Goal: Task Accomplishment & Management: Manage account settings

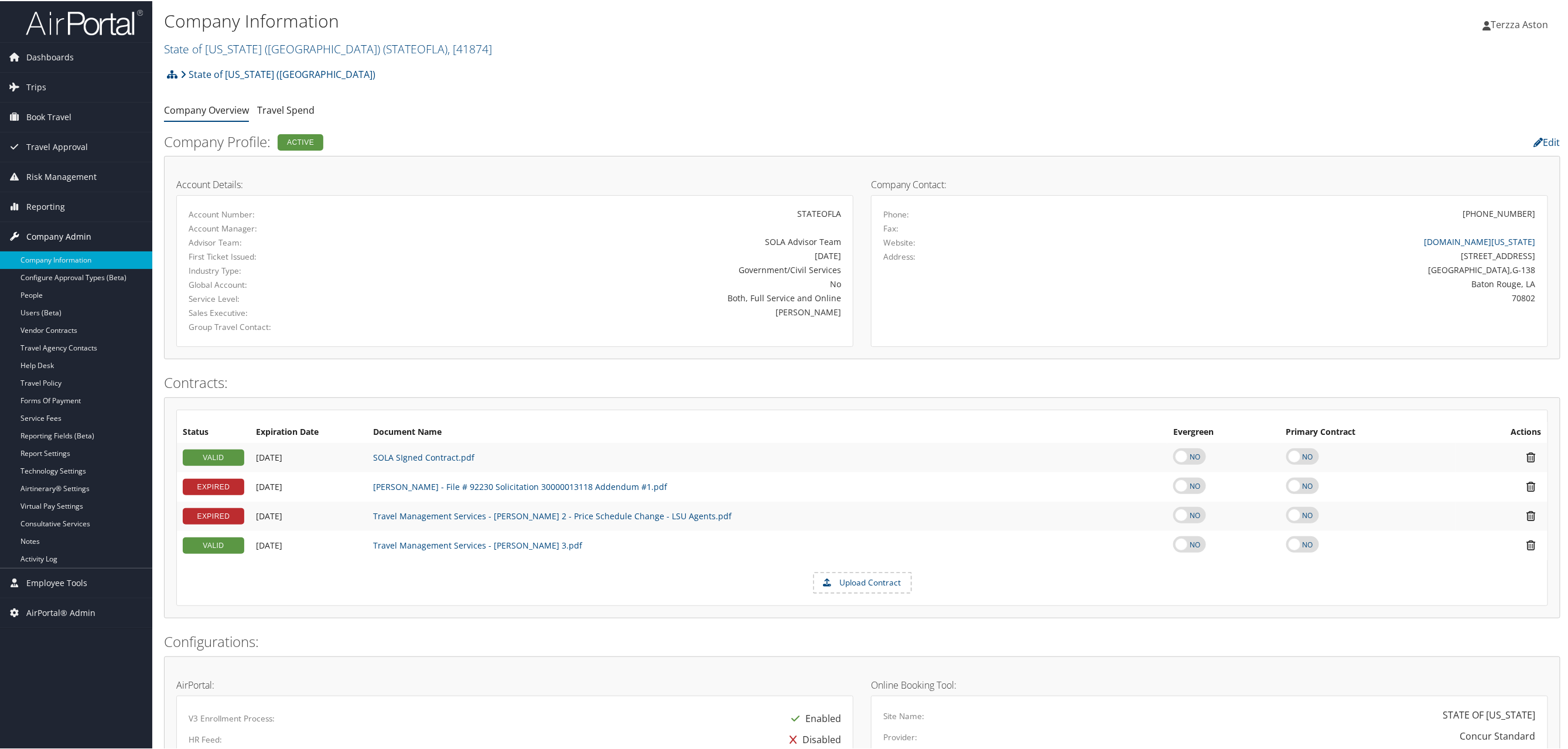
click at [68, 235] on span "Company Admin" at bounding box center [59, 235] width 65 height 29
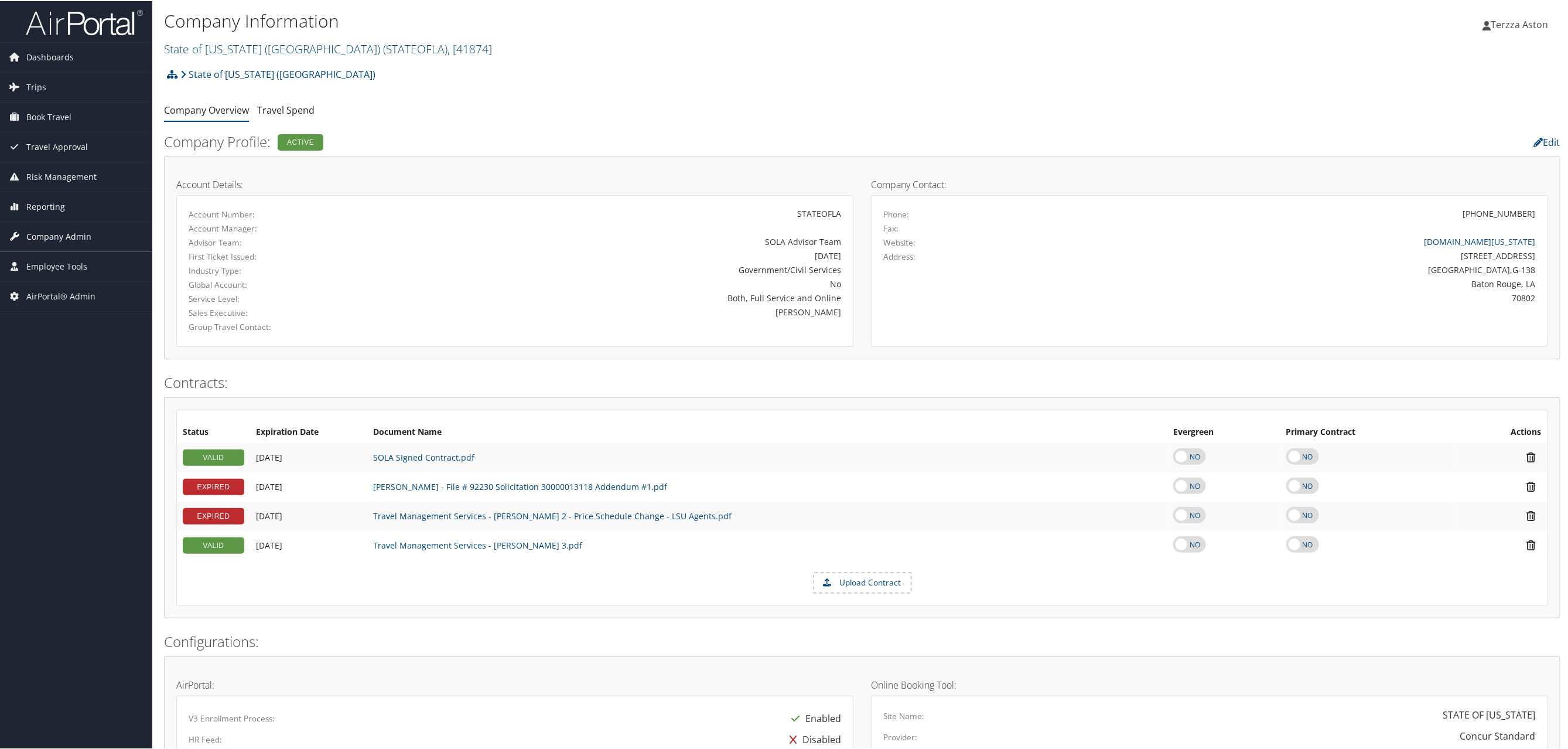
click at [68, 235] on span "Company Admin" at bounding box center [59, 235] width 65 height 29
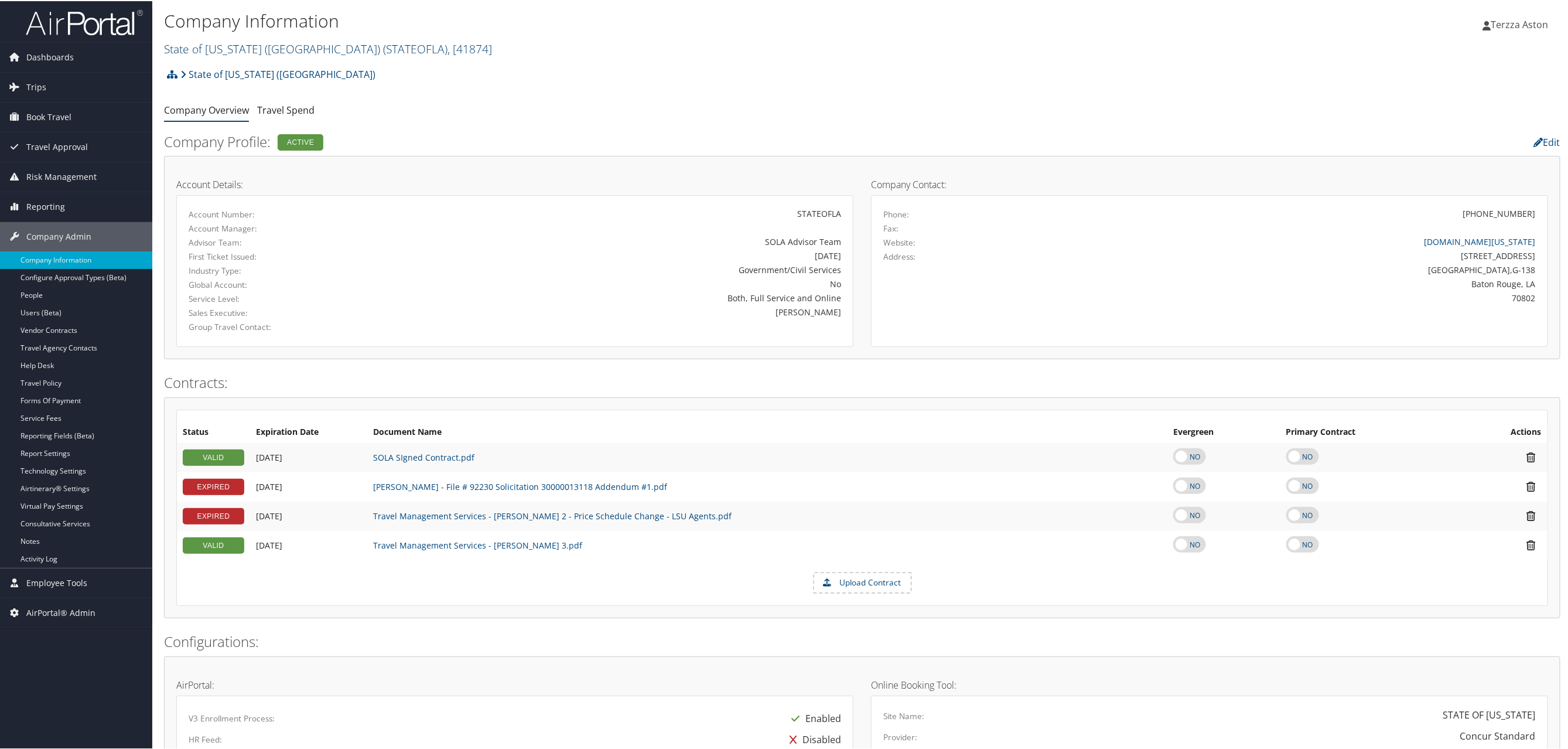
click at [275, 42] on link "State of Louisiana (SOLA) ( STATEOFLA ) , [ 41874 ]" at bounding box center [328, 48] width 328 height 16
click at [226, 61] on input "search" at bounding box center [241, 69] width 154 height 21
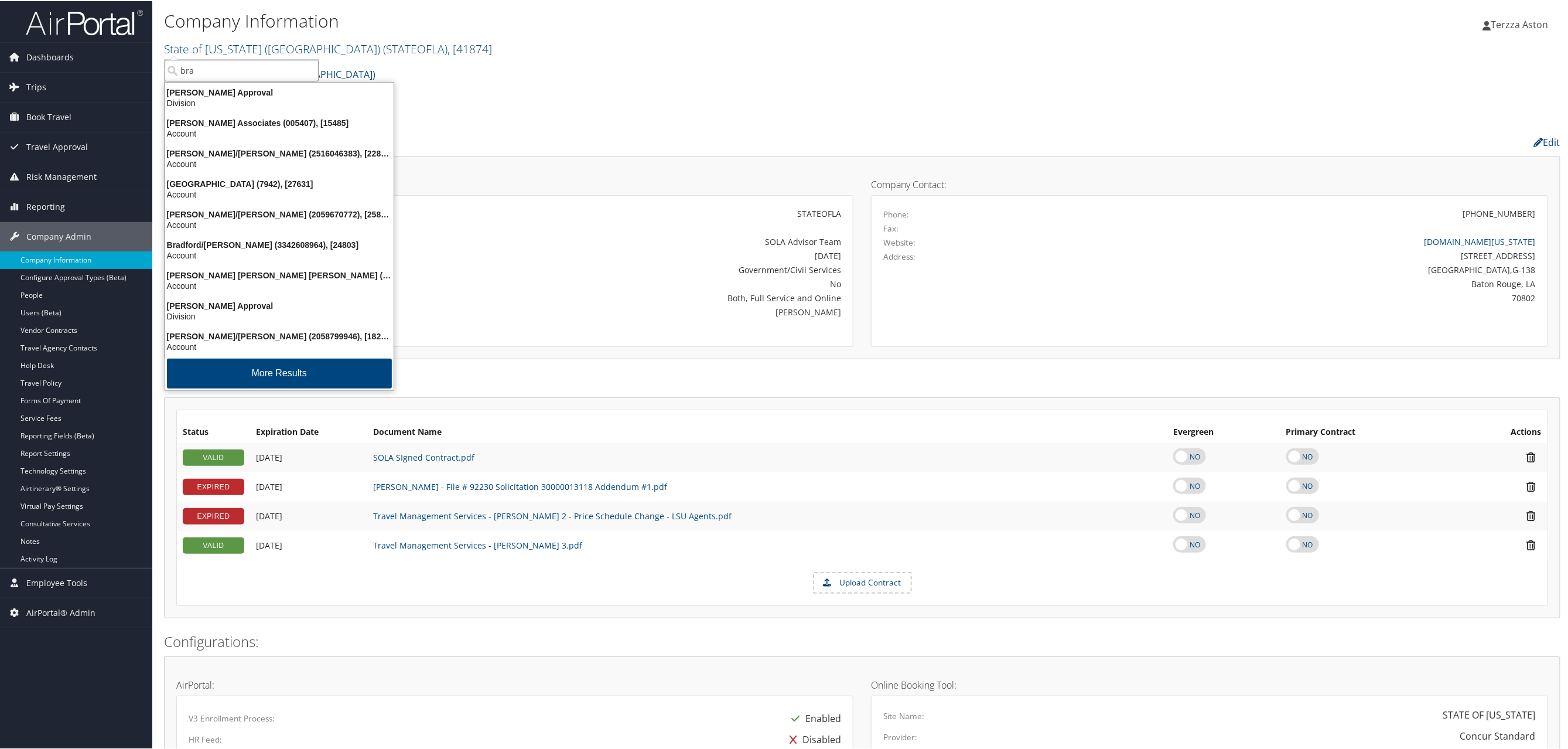
type input "bras"
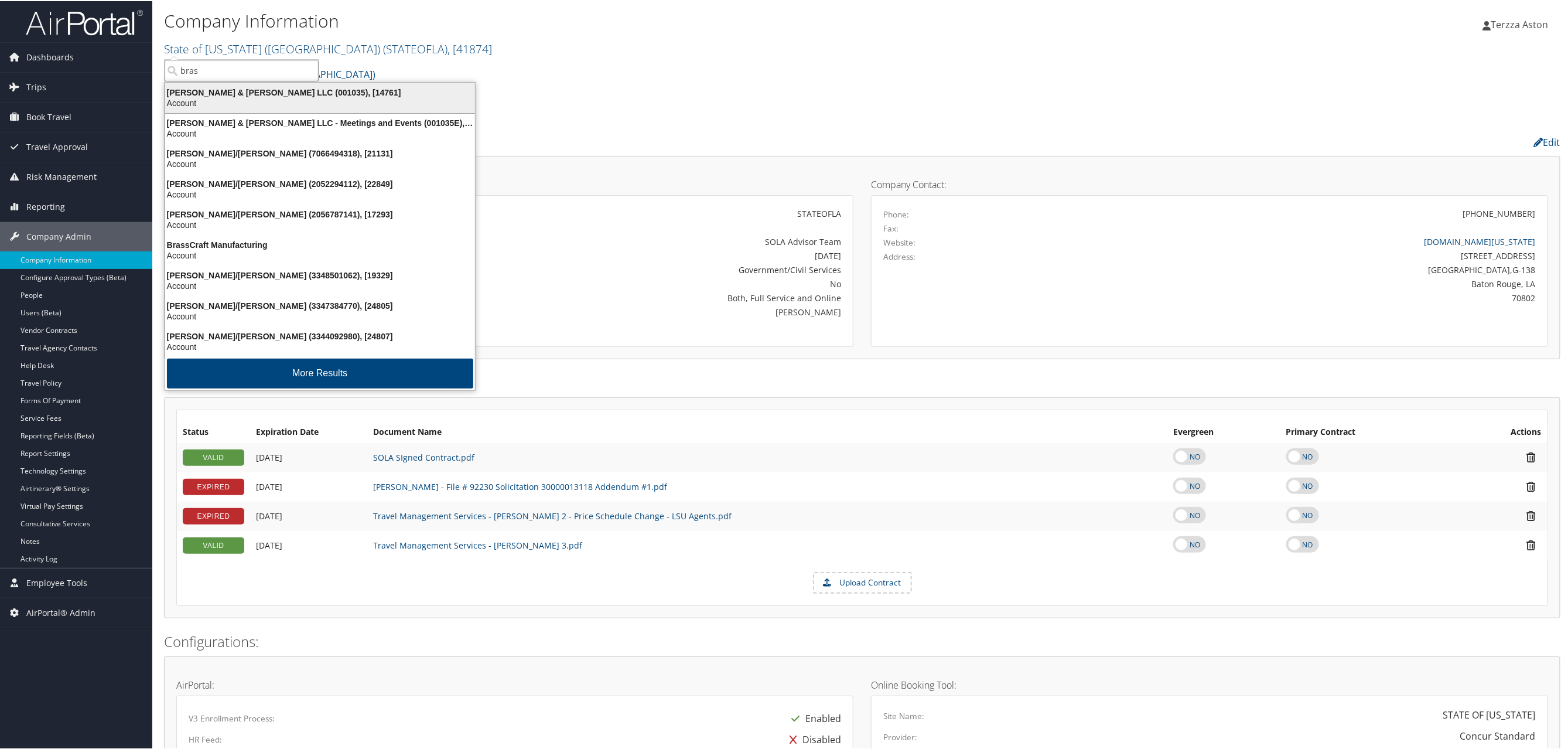
click at [221, 96] on div "Brasfield & Gorrie LLC (001035), [14761]" at bounding box center [320, 91] width 324 height 10
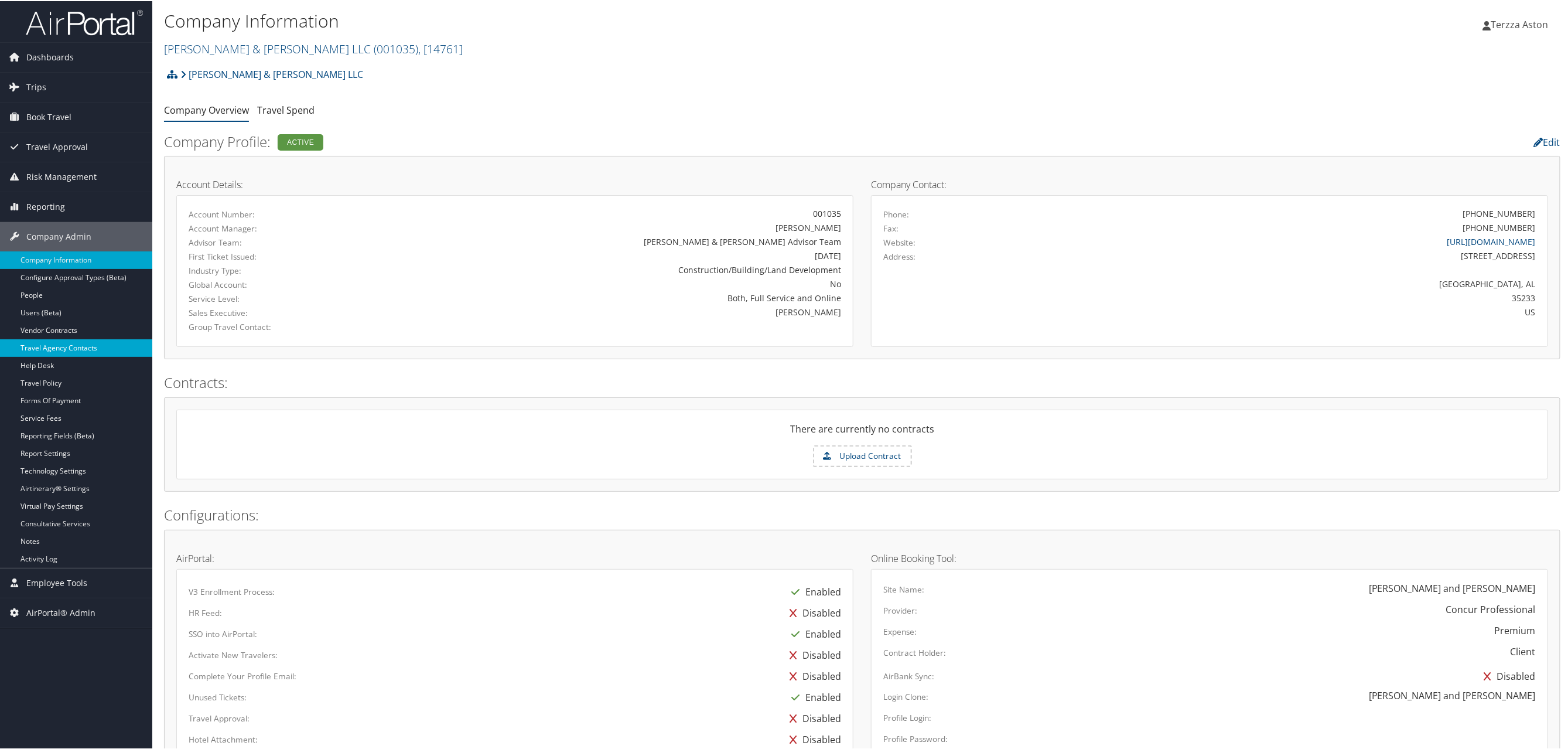
click at [44, 346] on link "Travel Agency Contacts" at bounding box center [76, 346] width 152 height 17
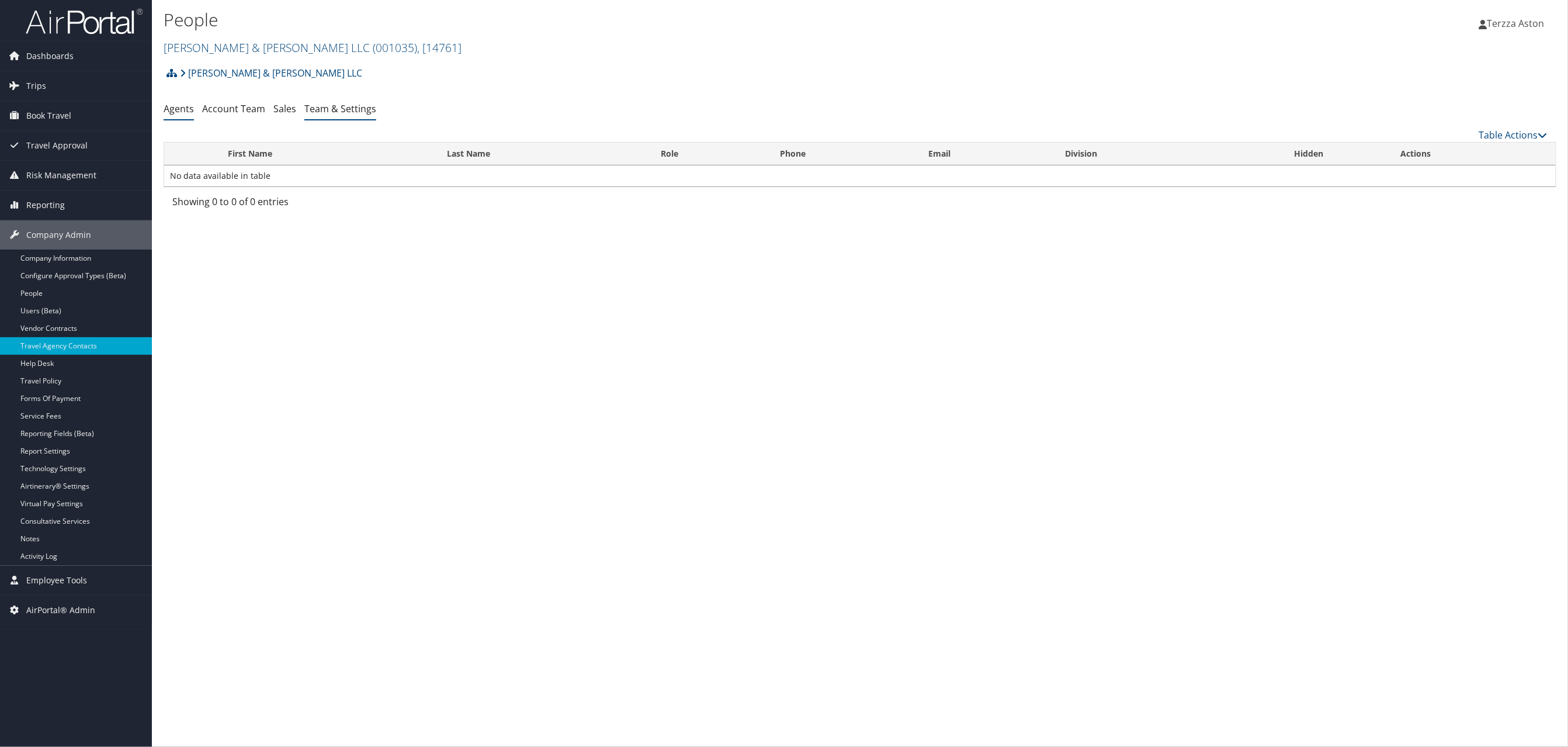
click at [340, 107] on link "Team & Settings" at bounding box center [340, 109] width 72 height 13
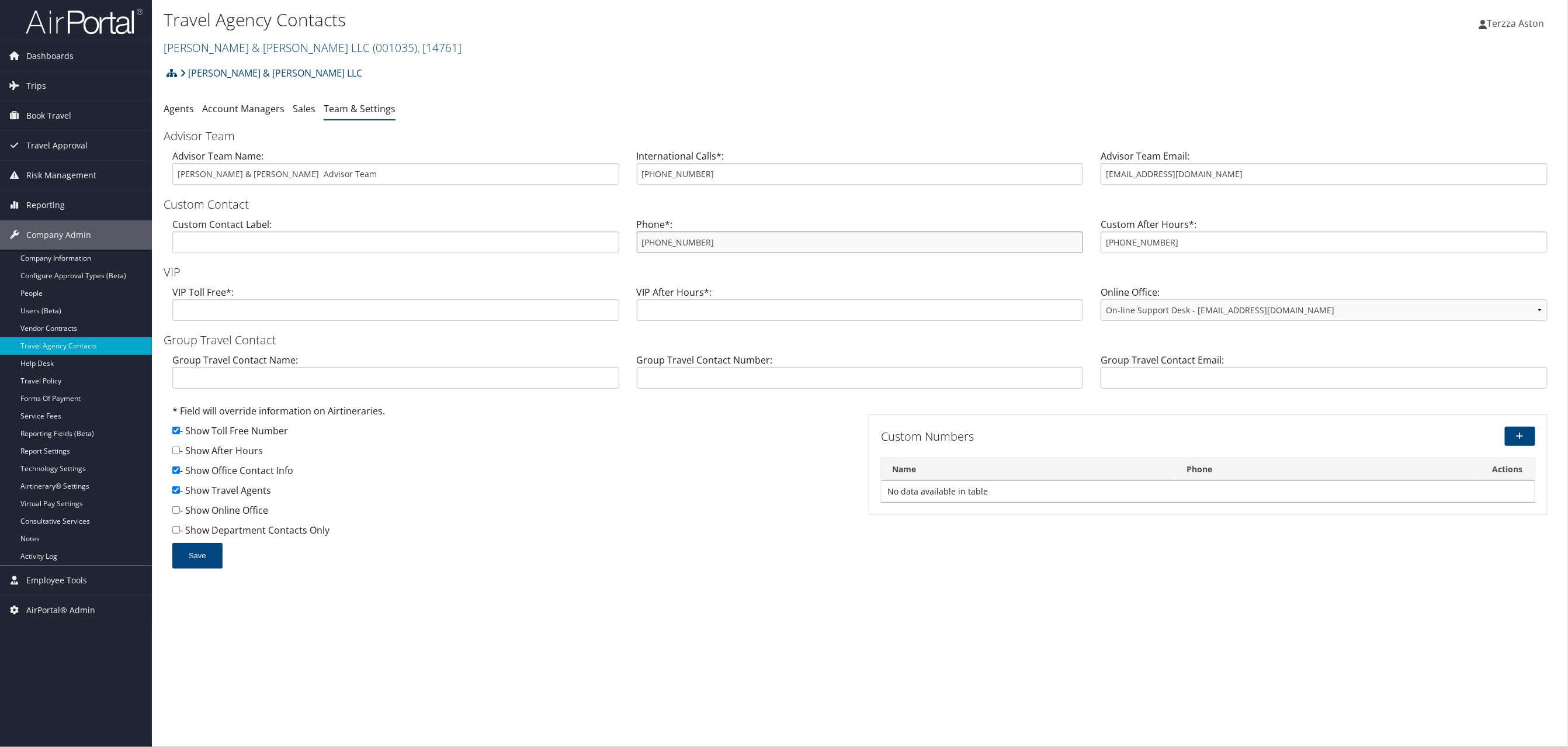
drag, startPoint x: 643, startPoint y: 241, endPoint x: 700, endPoint y: 237, distance: 57.1
click at [700, 237] on input "(888) 538-9151" at bounding box center [860, 242] width 447 height 21
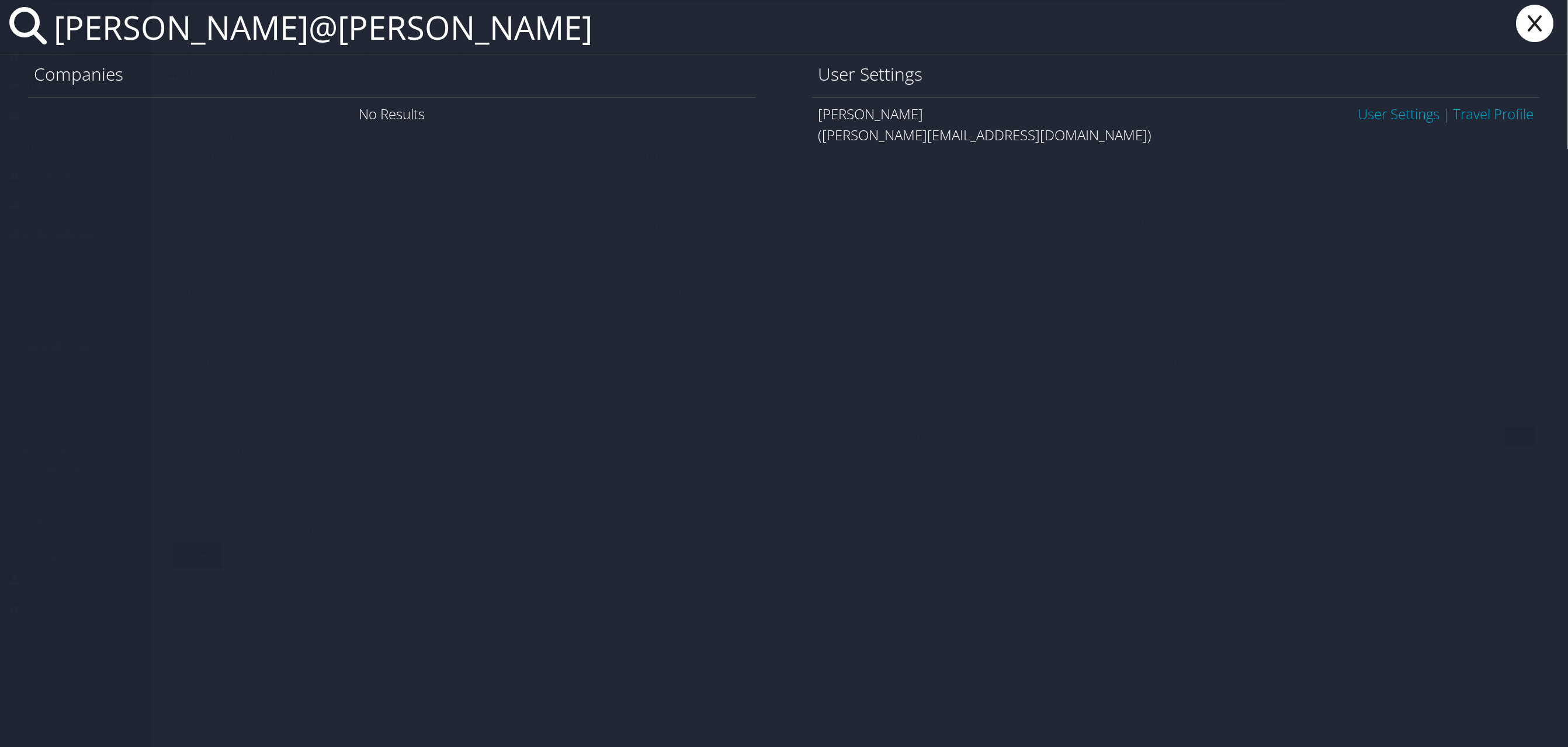
type input "amy@bl"
click at [1380, 115] on link "User Settings" at bounding box center [1399, 113] width 82 height 19
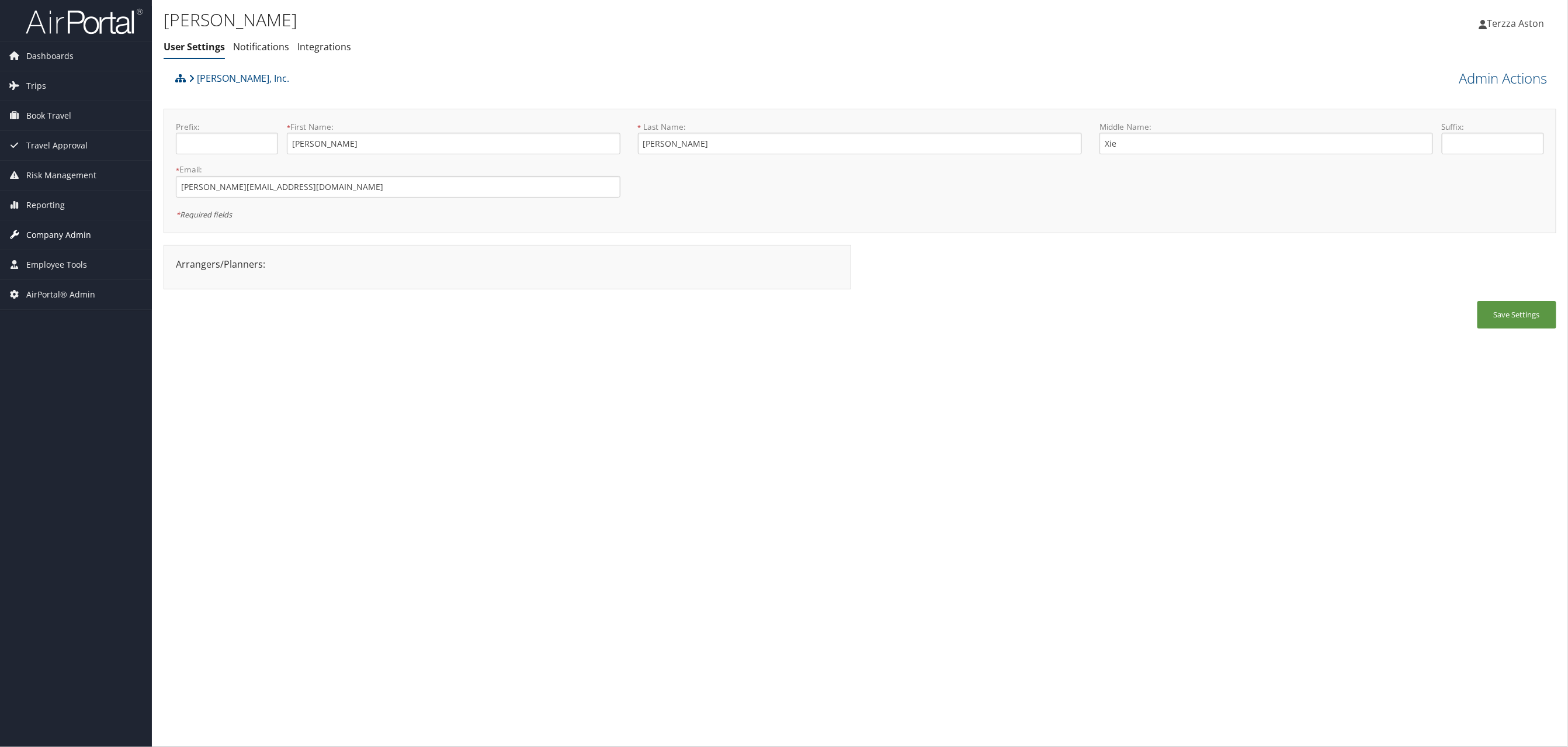
click at [66, 234] on span "Company Admin" at bounding box center [58, 235] width 65 height 29
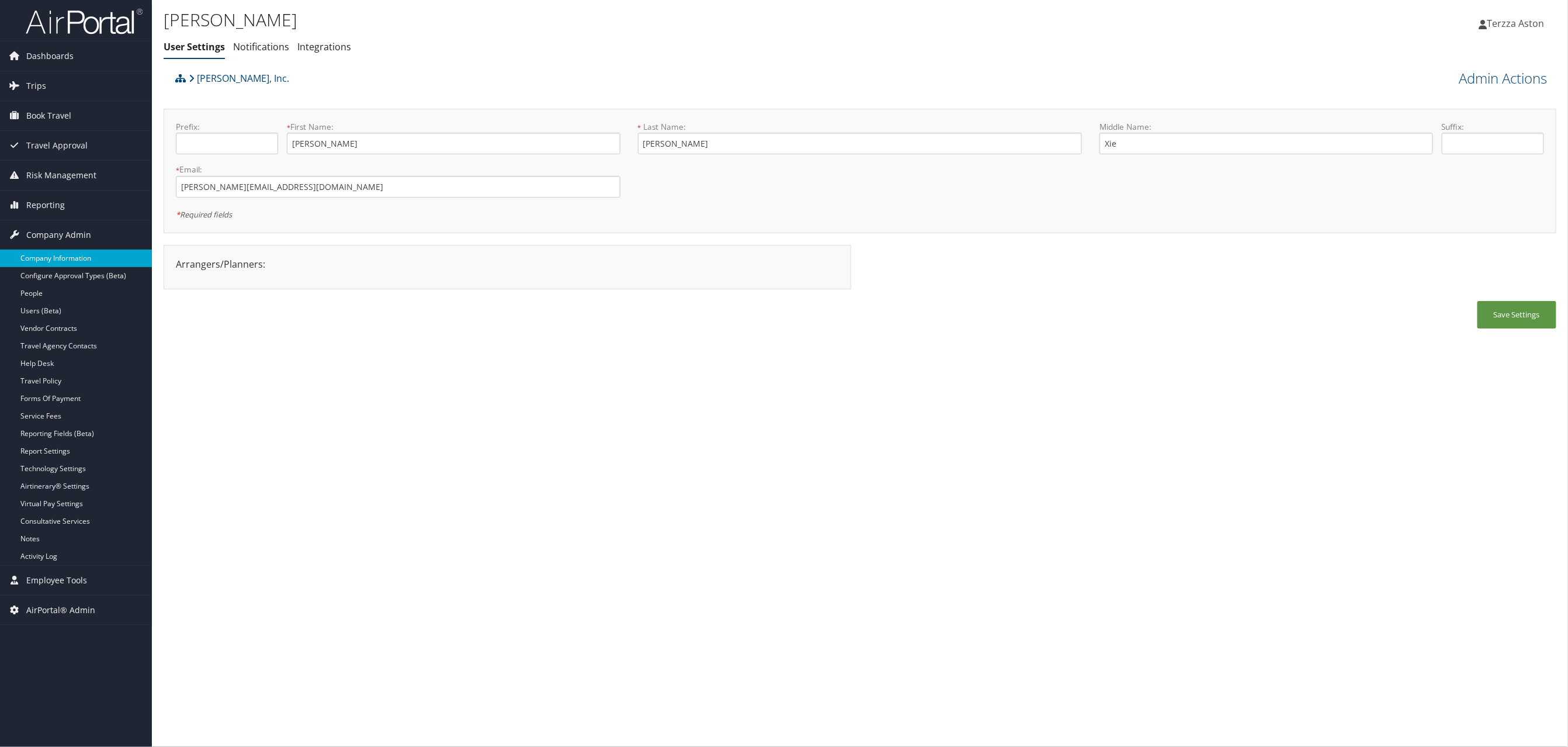
click at [43, 257] on link "Company Information" at bounding box center [76, 258] width 152 height 17
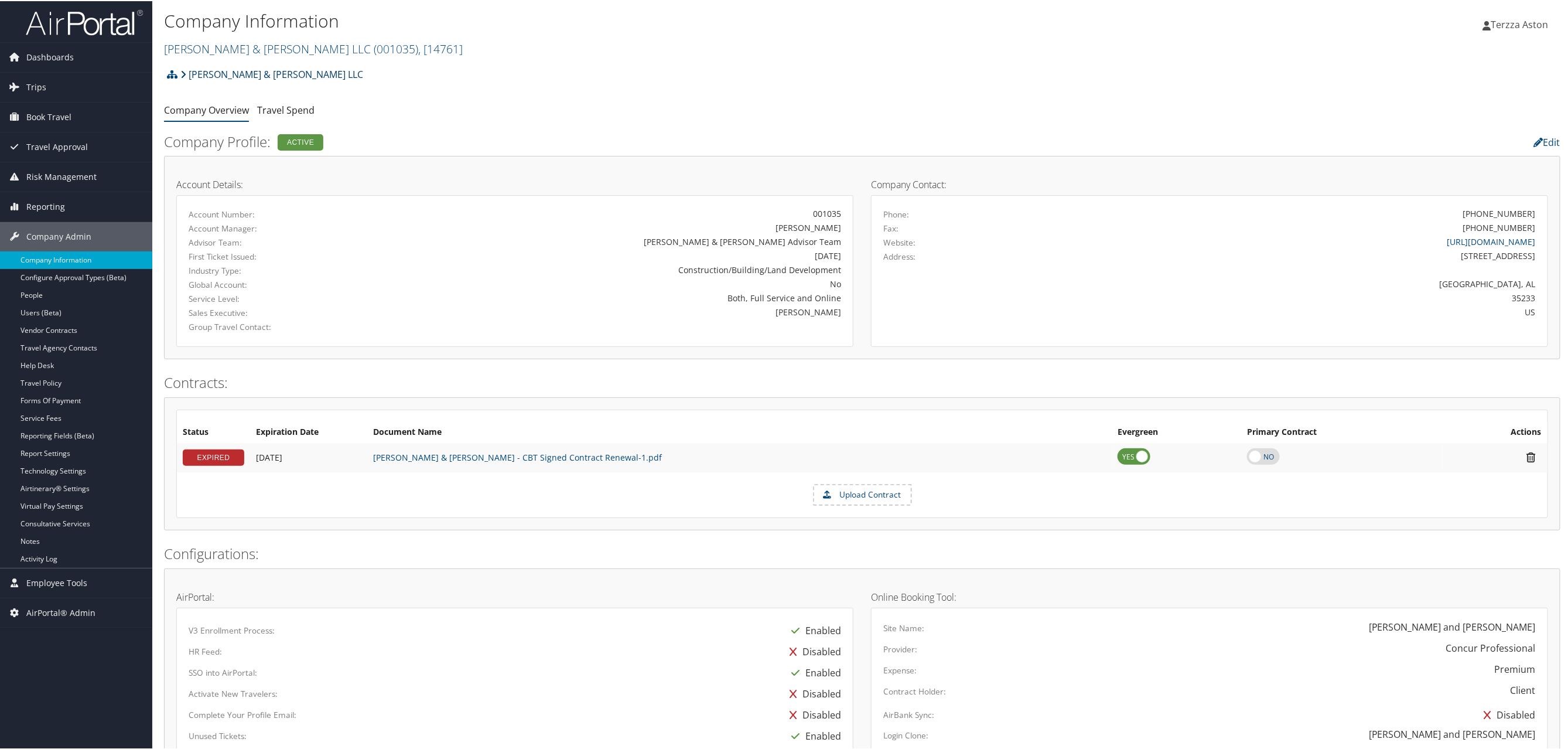
click at [222, 72] on link "[PERSON_NAME] & [PERSON_NAME] LLC" at bounding box center [272, 73] width 183 height 23
click at [252, 43] on link "Brasfield & Gorrie LLC ( 001035 ) , [ 14761 ]" at bounding box center [313, 48] width 298 height 16
click at [197, 74] on input "search" at bounding box center [241, 69] width 154 height 21
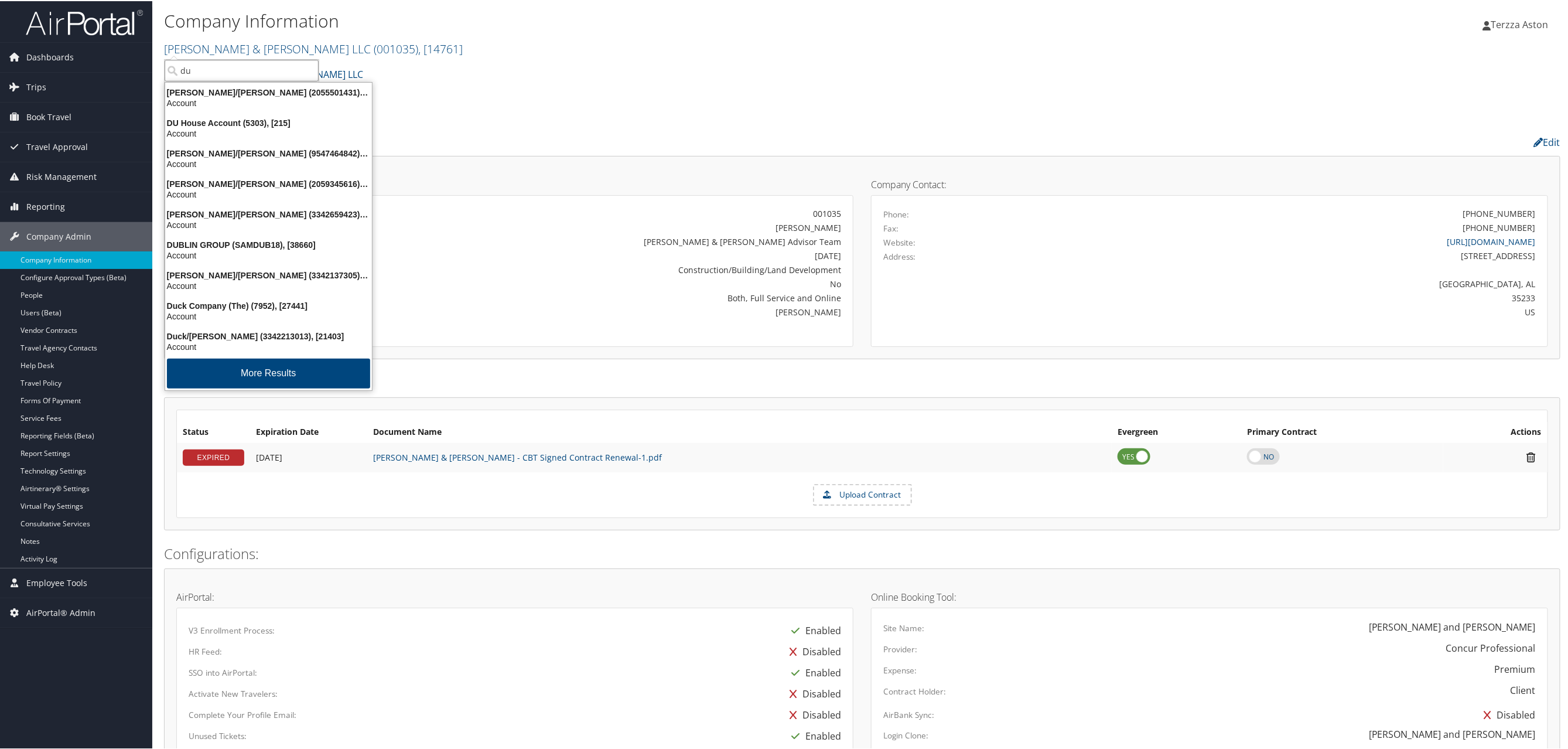
type input "duc"
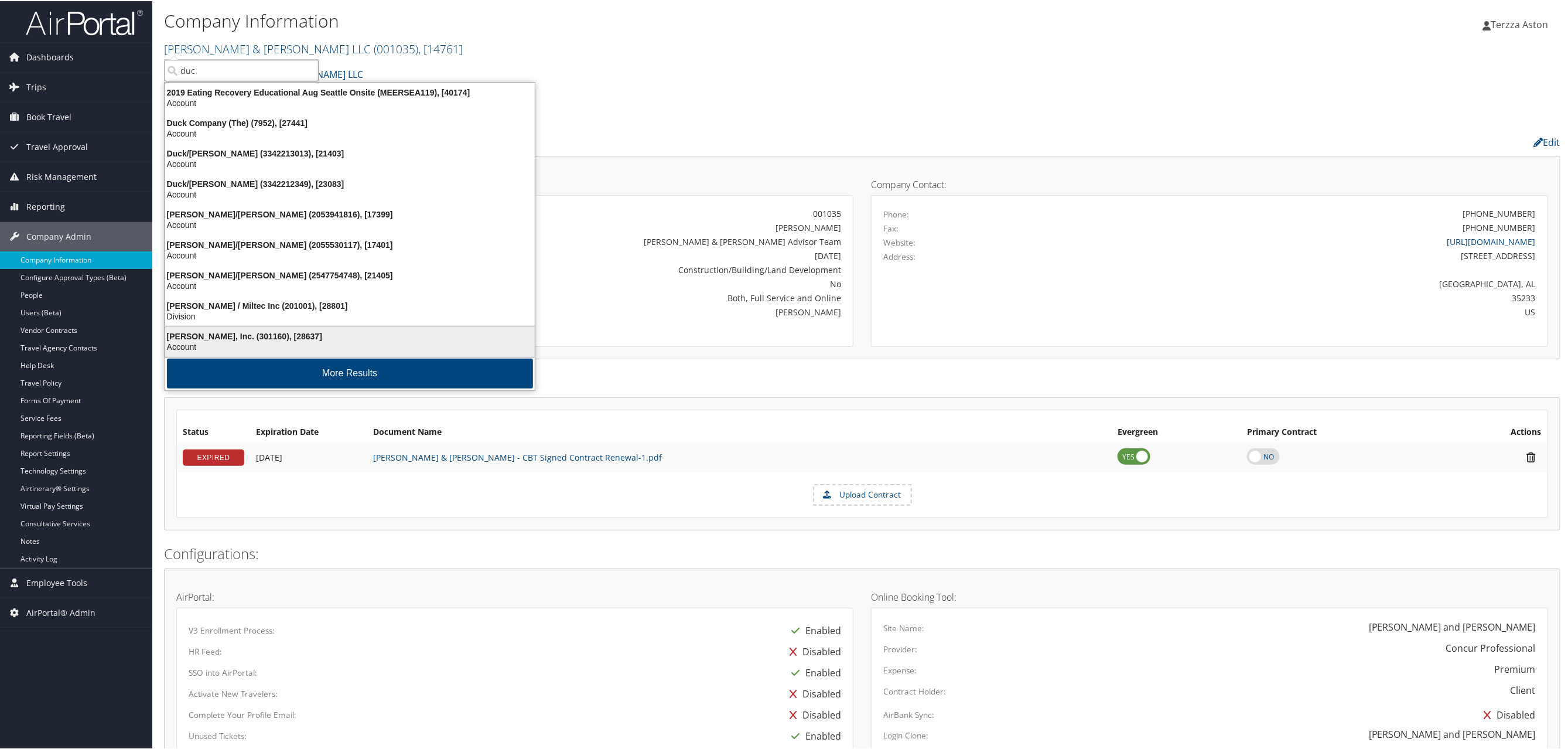
click at [187, 335] on div "Ducommun, Inc. (301160), [28637]" at bounding box center [349, 334] width 384 height 10
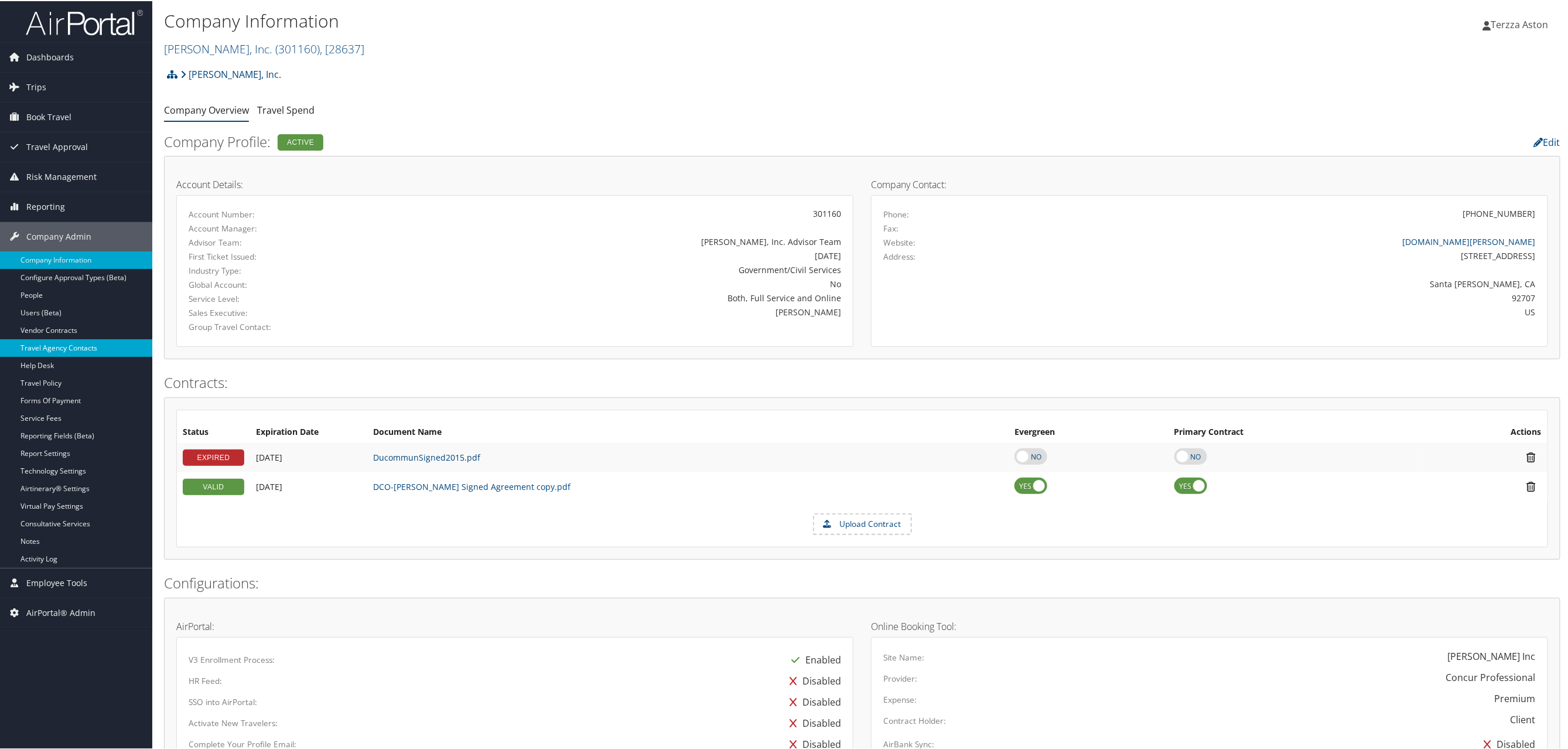
click at [80, 346] on link "Travel Agency Contacts" at bounding box center [76, 346] width 152 height 17
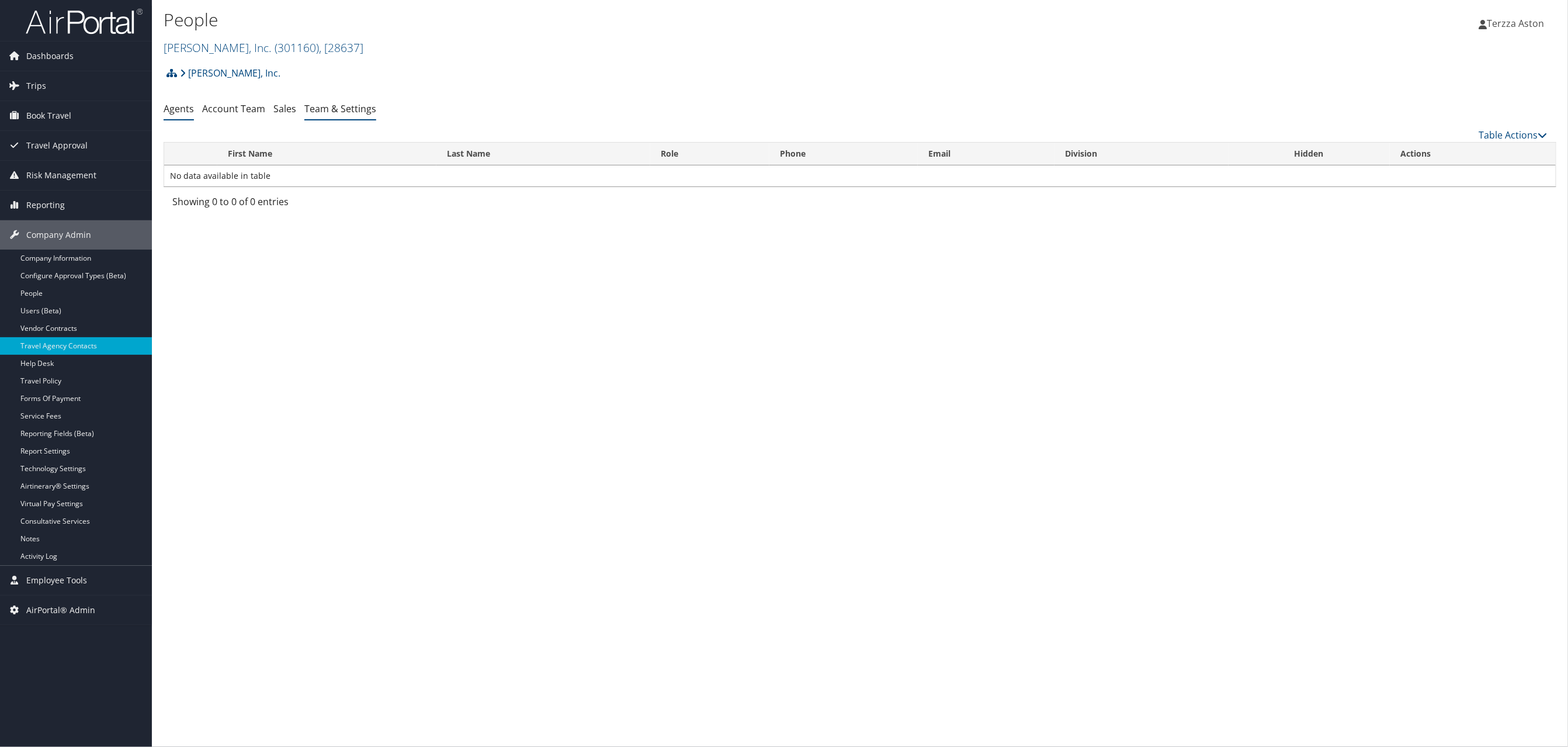
click at [349, 108] on link "Team & Settings" at bounding box center [340, 109] width 72 height 13
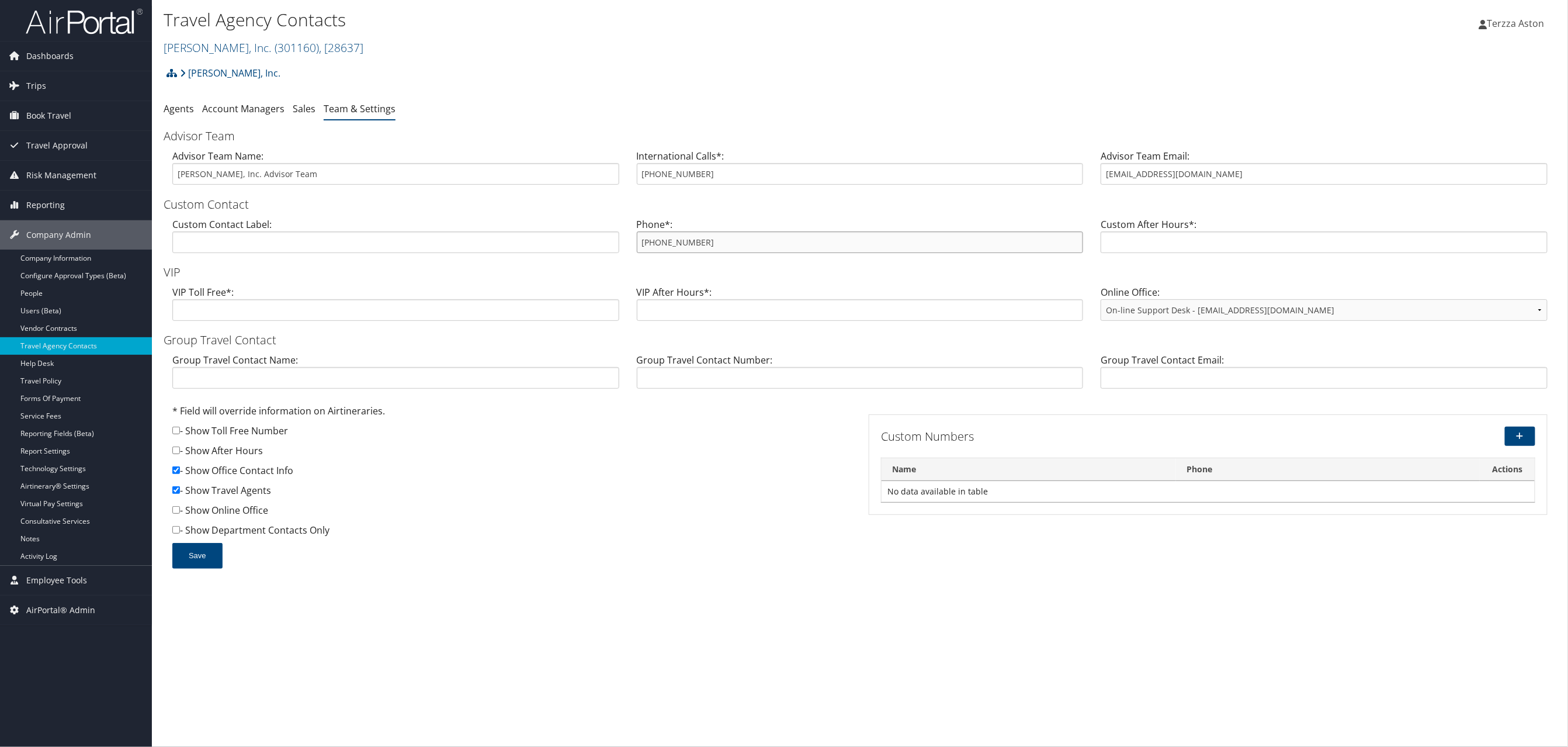
drag, startPoint x: 639, startPoint y: 241, endPoint x: 725, endPoint y: 237, distance: 86.1
click at [725, 237] on input "[PHONE_NUMBER]" at bounding box center [860, 242] width 447 height 21
